Goal: Task Accomplishment & Management: Manage account settings

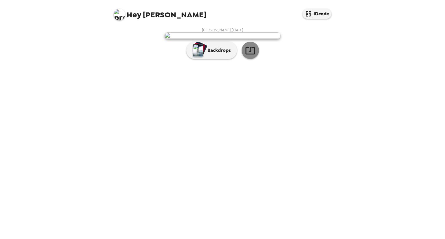
click at [251, 56] on icon "button" at bounding box center [250, 50] width 10 height 10
click at [217, 54] on p "Backdrops" at bounding box center [217, 50] width 26 height 7
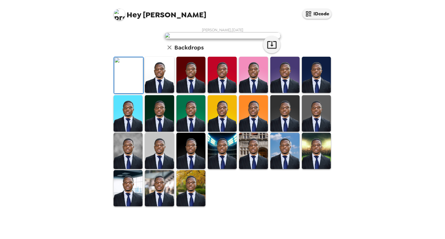
scroll to position [112, 0]
click at [158, 92] on img at bounding box center [159, 75] width 29 height 36
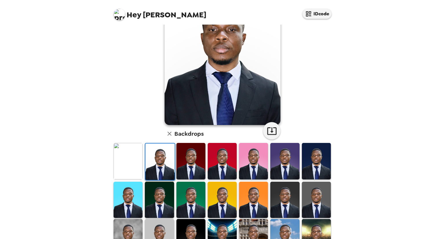
scroll to position [53, 0]
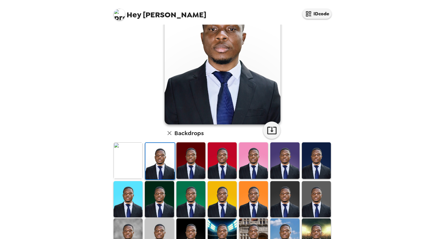
click at [185, 164] on img at bounding box center [190, 160] width 29 height 36
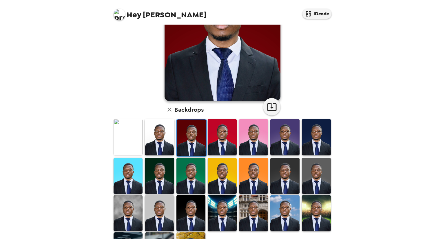
scroll to position [109, 0]
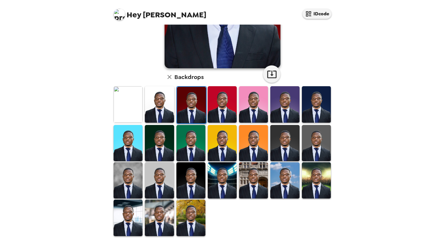
click at [287, 104] on img at bounding box center [284, 104] width 29 height 36
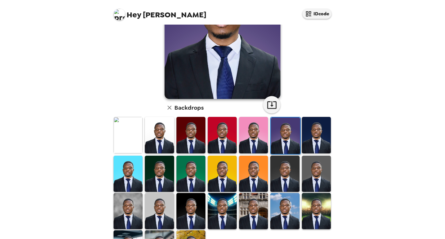
scroll to position [80, 0]
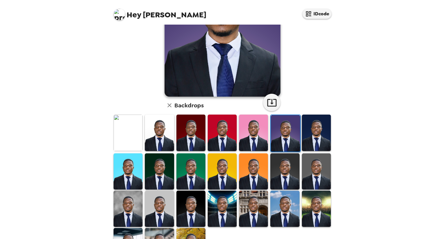
click at [315, 133] on img at bounding box center [316, 133] width 29 height 36
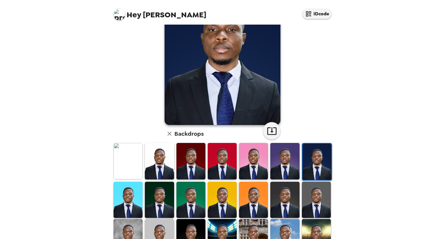
scroll to position [112, 0]
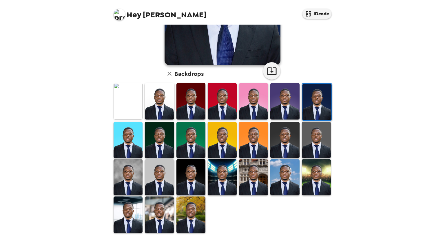
click at [123, 221] on img at bounding box center [127, 215] width 29 height 36
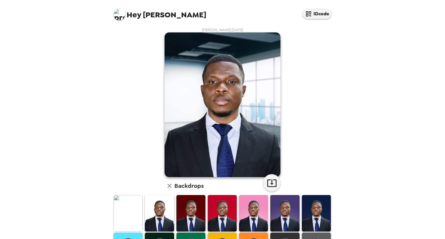
scroll to position [0, 0]
click at [268, 179] on icon "button" at bounding box center [272, 183] width 10 height 10
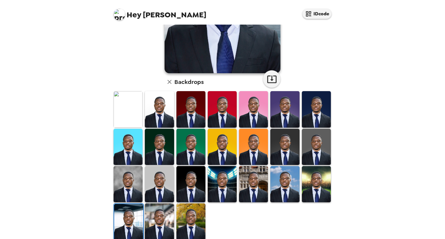
scroll to position [112, 0]
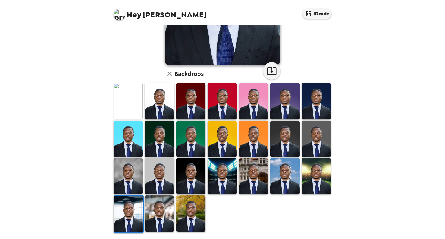
click at [153, 217] on img at bounding box center [159, 213] width 29 height 36
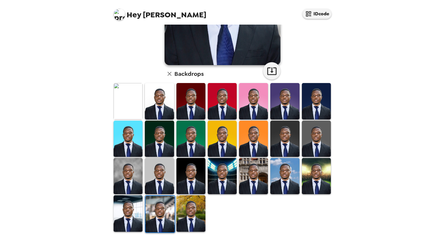
click at [283, 171] on img at bounding box center [284, 176] width 29 height 36
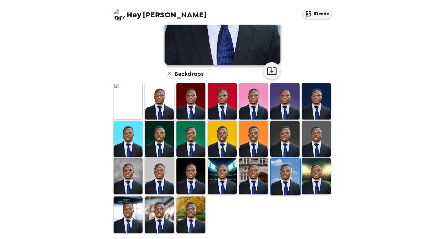
click at [185, 210] on img at bounding box center [190, 215] width 29 height 36
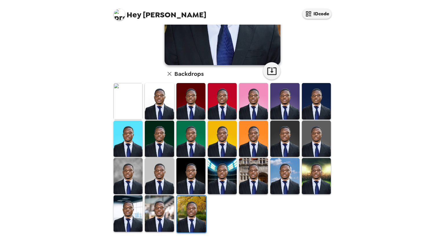
click at [118, 96] on img at bounding box center [127, 101] width 29 height 36
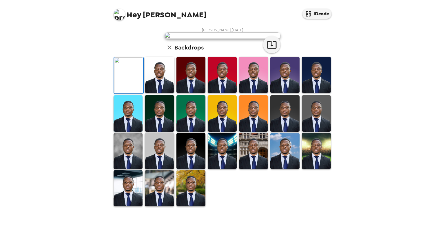
scroll to position [112, 0]
click at [157, 131] on img at bounding box center [159, 113] width 29 height 36
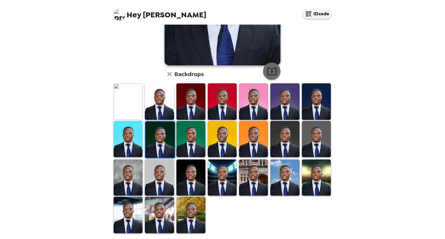
click at [268, 71] on icon "button" at bounding box center [272, 71] width 10 height 10
click at [220, 103] on img at bounding box center [222, 101] width 29 height 36
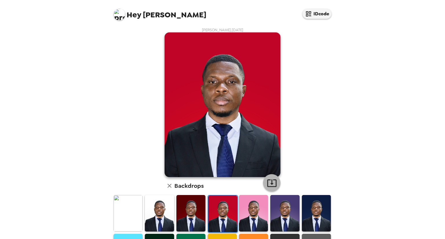
click at [268, 178] on icon "button" at bounding box center [272, 183] width 10 height 10
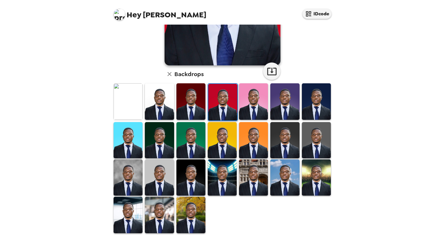
click at [197, 102] on img at bounding box center [190, 101] width 29 height 36
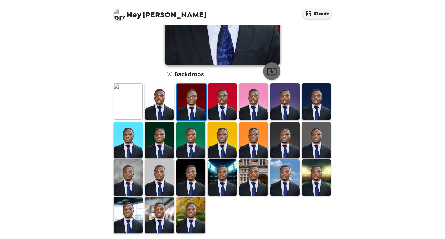
click at [271, 74] on icon "button" at bounding box center [271, 72] width 9 height 8
click at [161, 99] on img at bounding box center [159, 101] width 29 height 36
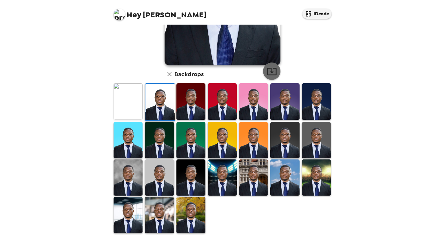
click at [272, 76] on icon "button" at bounding box center [272, 71] width 10 height 10
click at [310, 144] on img at bounding box center [316, 140] width 29 height 36
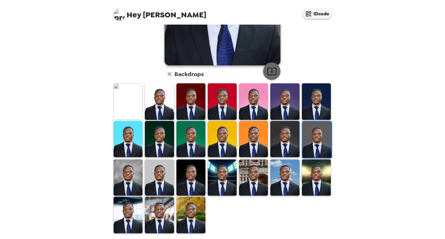
click at [270, 75] on icon "button" at bounding box center [271, 72] width 9 height 8
click at [153, 138] on img at bounding box center [159, 139] width 29 height 36
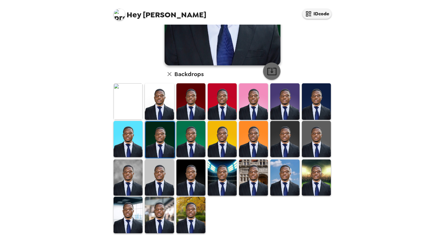
click at [269, 72] on icon "button" at bounding box center [271, 72] width 9 height 8
click at [195, 142] on img at bounding box center [190, 139] width 29 height 36
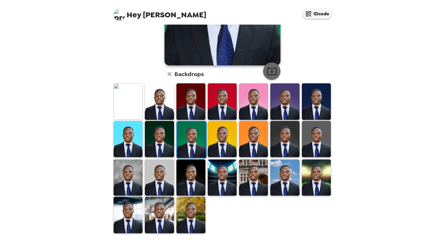
click at [270, 74] on icon "button" at bounding box center [272, 71] width 10 height 10
click at [191, 166] on img at bounding box center [190, 178] width 29 height 36
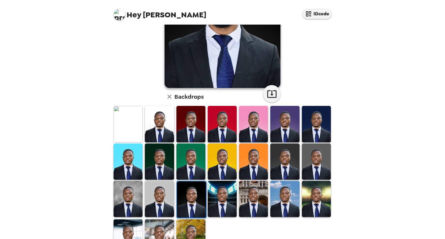
scroll to position [112, 0]
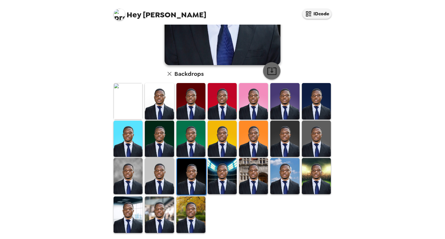
click at [271, 71] on icon "button" at bounding box center [272, 71] width 10 height 10
click at [166, 167] on img at bounding box center [159, 176] width 29 height 36
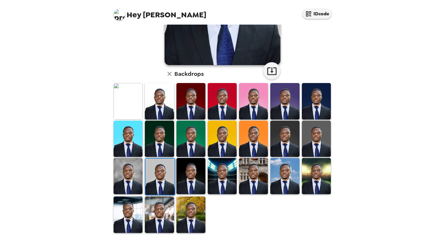
scroll to position [0, 0]
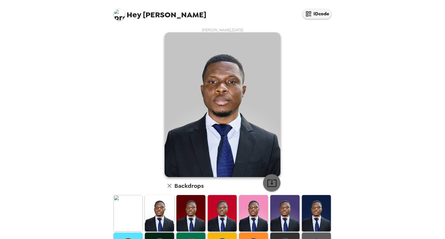
click at [267, 182] on icon "button" at bounding box center [272, 183] width 10 height 10
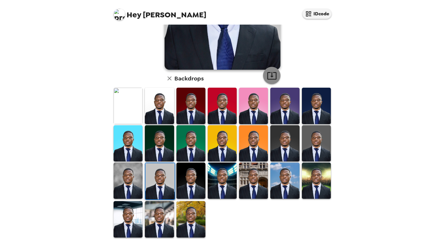
scroll to position [112, 0]
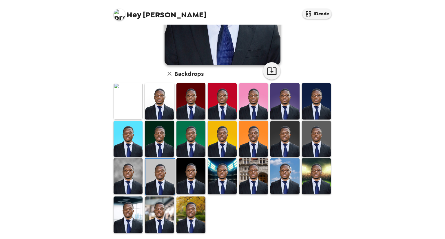
click at [136, 170] on img at bounding box center [127, 176] width 29 height 36
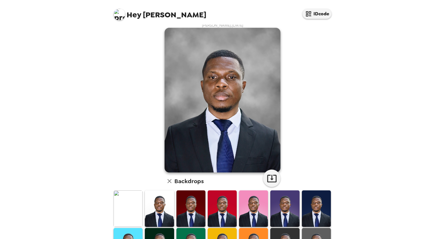
scroll to position [4, 0]
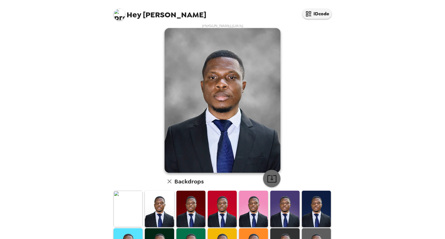
click at [268, 175] on icon "button" at bounding box center [272, 179] width 10 height 10
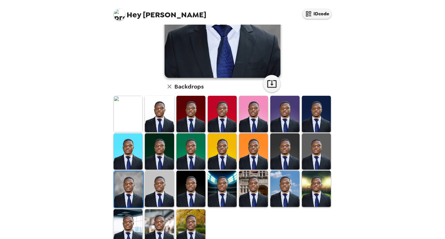
scroll to position [112, 0]
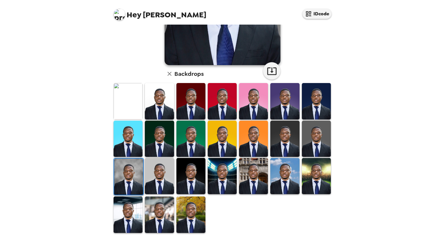
click at [129, 211] on img at bounding box center [127, 215] width 29 height 36
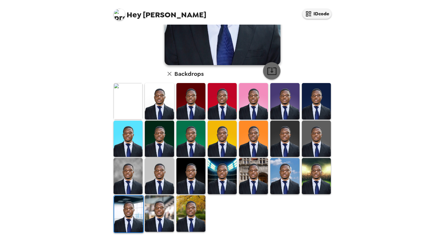
click at [272, 71] on icon "button" at bounding box center [272, 71] width 10 height 10
click at [168, 209] on img at bounding box center [159, 213] width 29 height 36
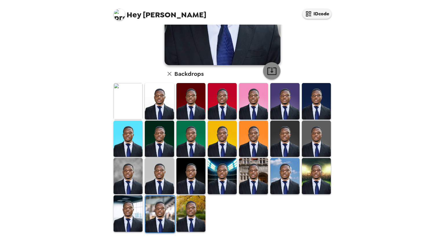
click at [270, 71] on icon "button" at bounding box center [271, 71] width 9 height 8
click at [254, 175] on img at bounding box center [253, 176] width 29 height 36
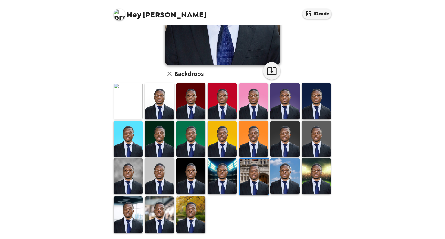
click at [254, 175] on img at bounding box center [253, 177] width 29 height 36
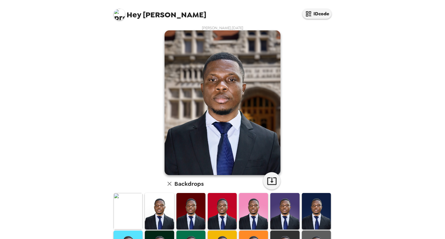
scroll to position [0, 0]
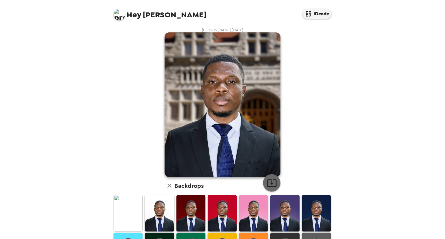
click at [269, 182] on icon "button" at bounding box center [272, 183] width 10 height 10
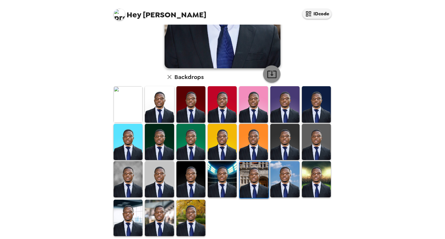
scroll to position [112, 0]
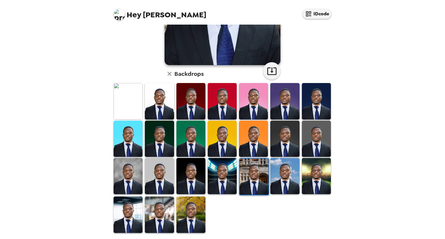
click at [229, 168] on img at bounding box center [222, 176] width 29 height 36
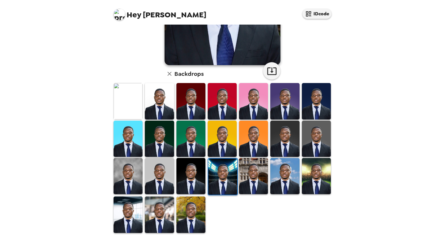
click at [290, 134] on img at bounding box center [284, 139] width 29 height 36
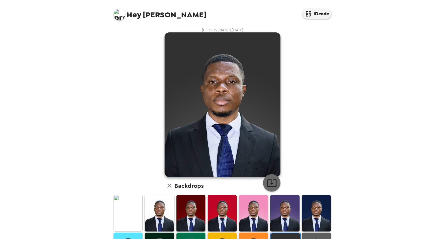
click at [267, 181] on icon "button" at bounding box center [272, 183] width 10 height 10
click at [288, 140] on div "[PERSON_NAME] , [DATE] Backdrops" at bounding box center [222, 187] width 220 height 318
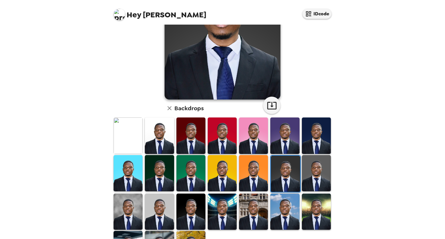
scroll to position [112, 0]
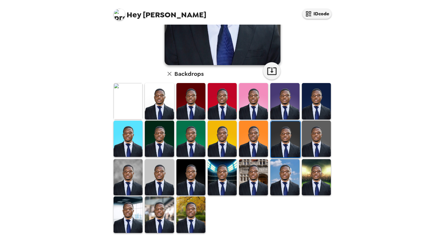
click at [133, 206] on img at bounding box center [127, 215] width 29 height 36
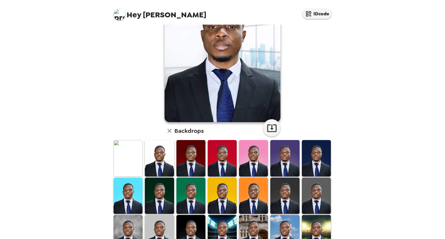
scroll to position [56, 0]
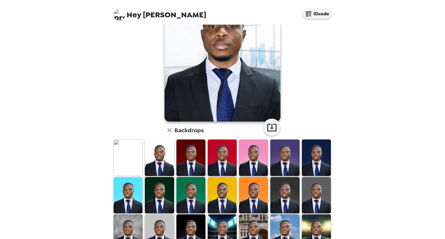
click at [161, 158] on img at bounding box center [159, 158] width 29 height 36
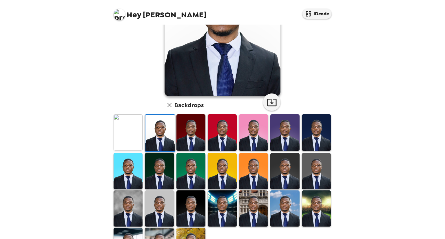
scroll to position [97, 0]
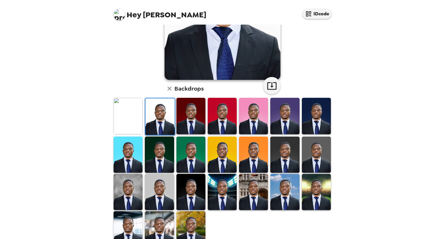
click at [122, 126] on img at bounding box center [127, 116] width 29 height 36
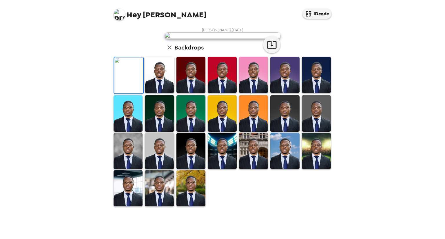
scroll to position [112, 0]
click at [308, 169] on img at bounding box center [316, 151] width 29 height 36
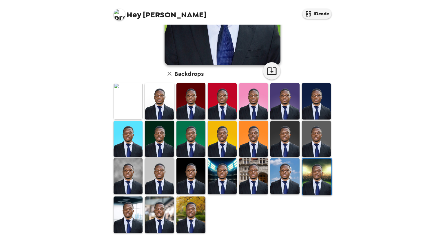
click at [193, 223] on img at bounding box center [190, 215] width 29 height 36
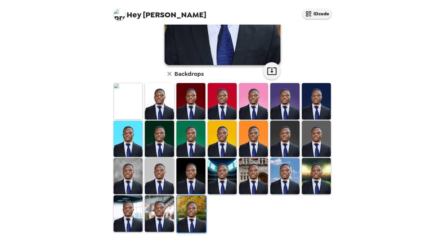
scroll to position [0, 0]
